Goal: Information Seeking & Learning: Learn about a topic

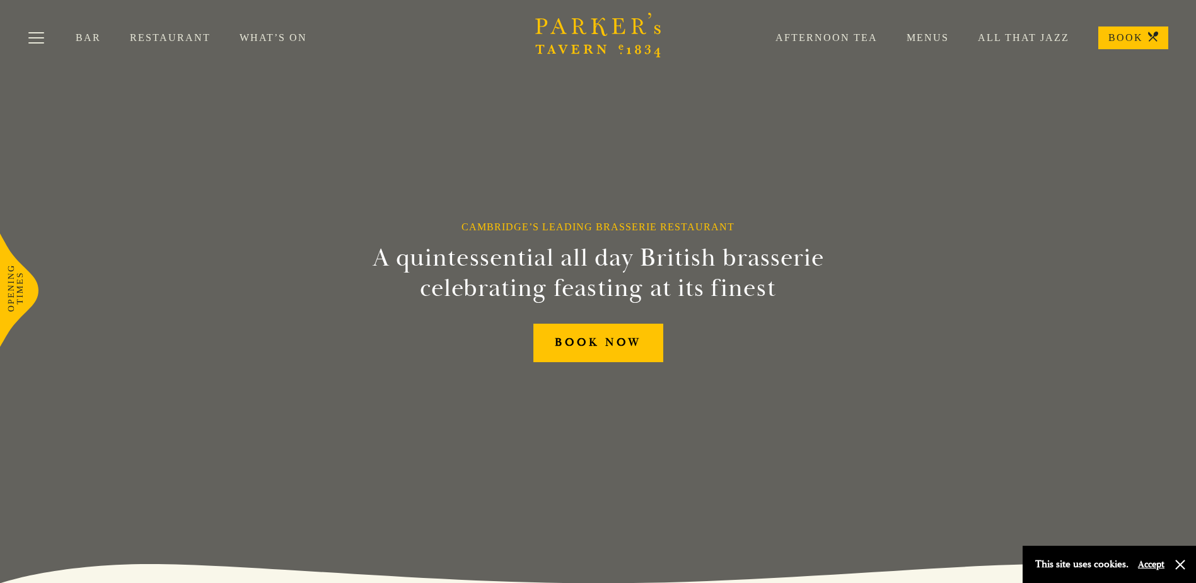
click at [176, 39] on link "Restaurant" at bounding box center [185, 38] width 110 height 13
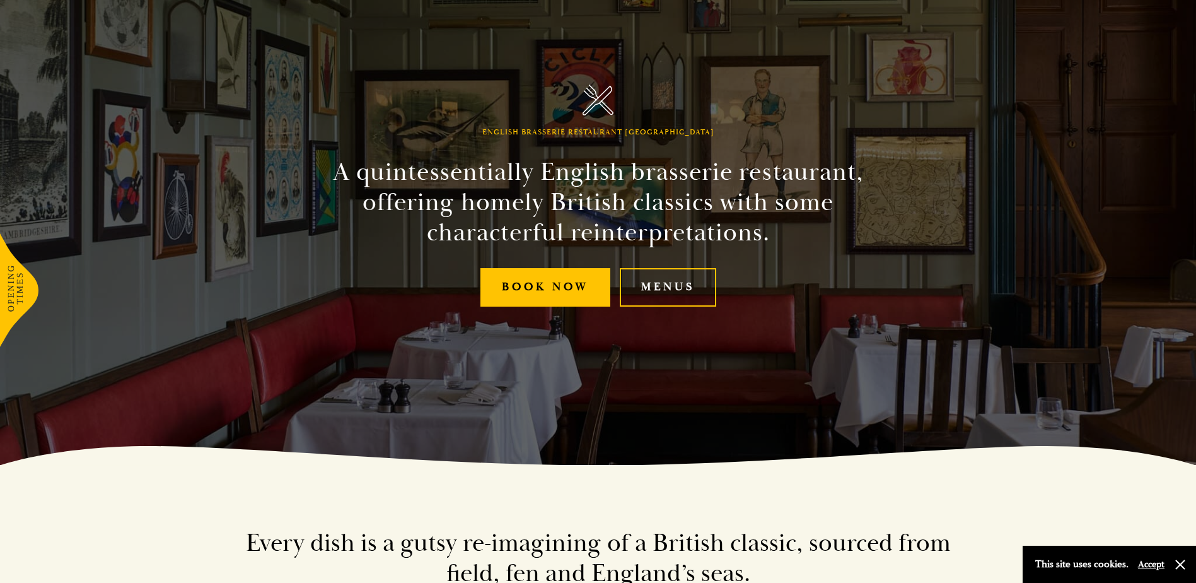
scroll to position [126, 0]
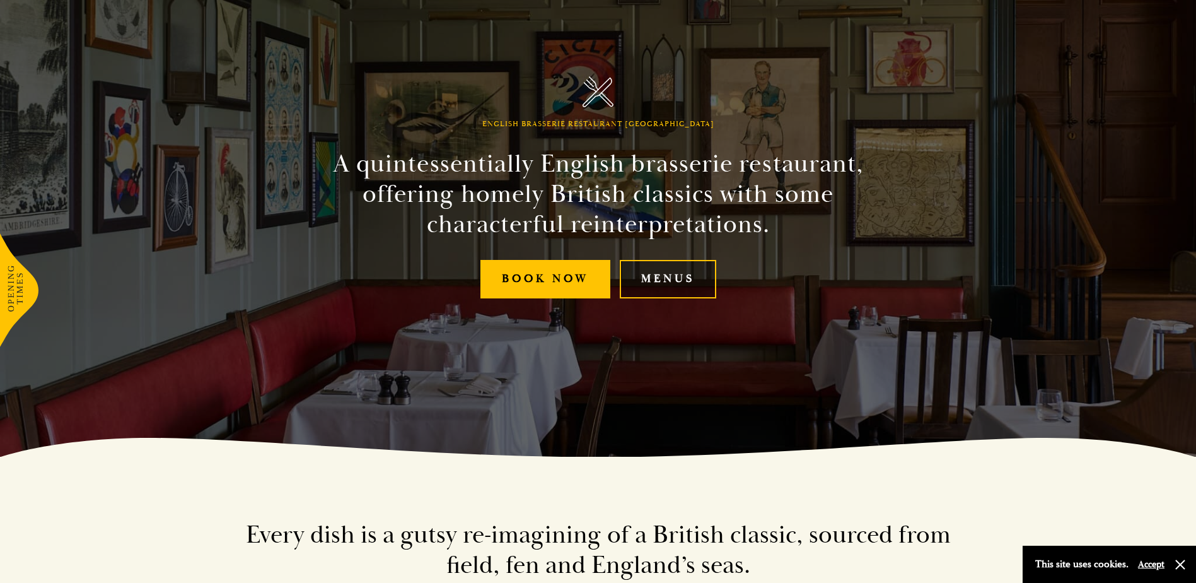
click at [689, 276] on link "Menus" at bounding box center [668, 279] width 96 height 38
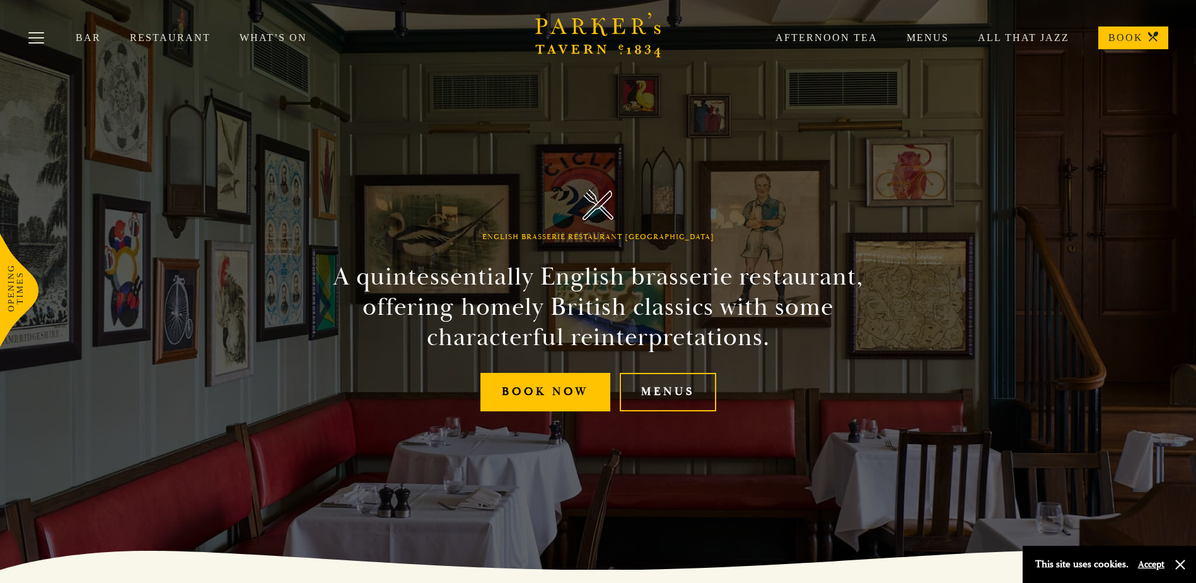
scroll to position [0, 0]
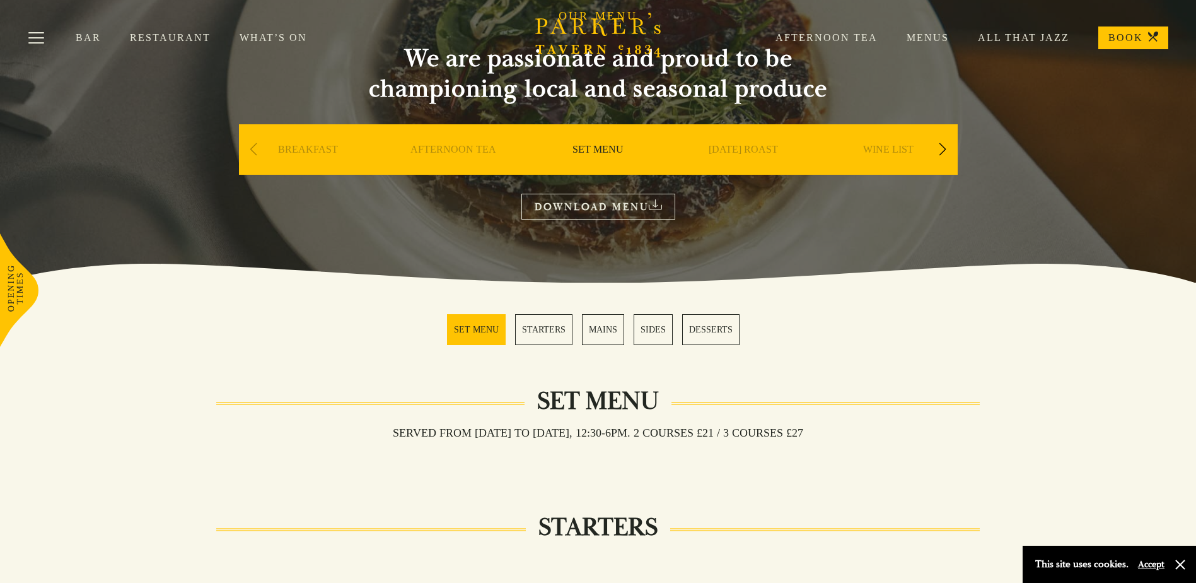
scroll to position [63, 0]
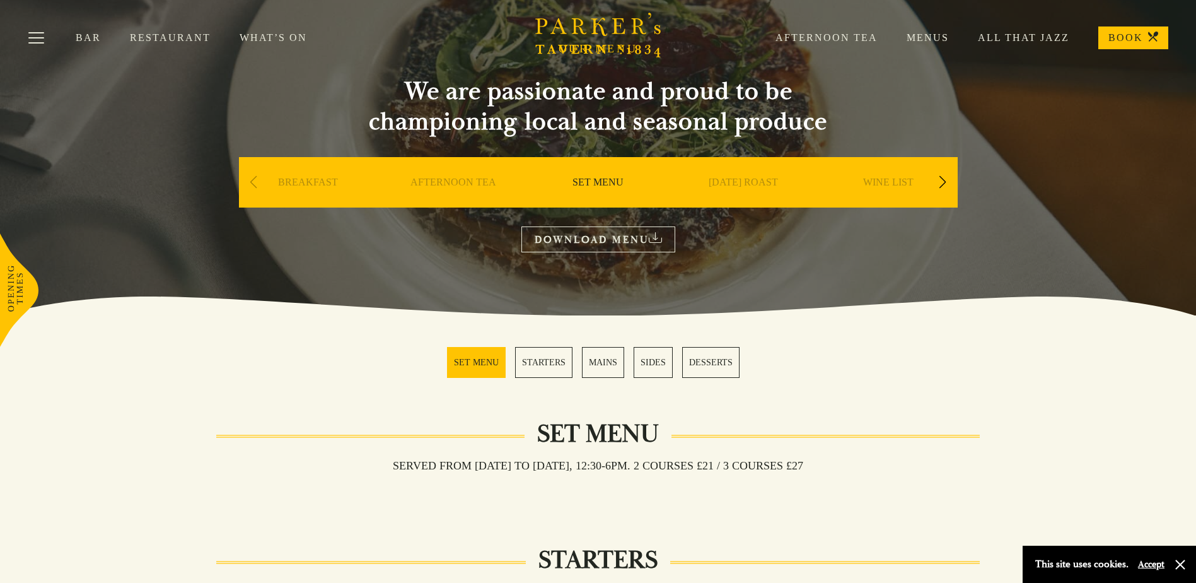
click at [598, 365] on link "MAINS" at bounding box center [603, 362] width 42 height 31
